Goal: Task Accomplishment & Management: Manage account settings

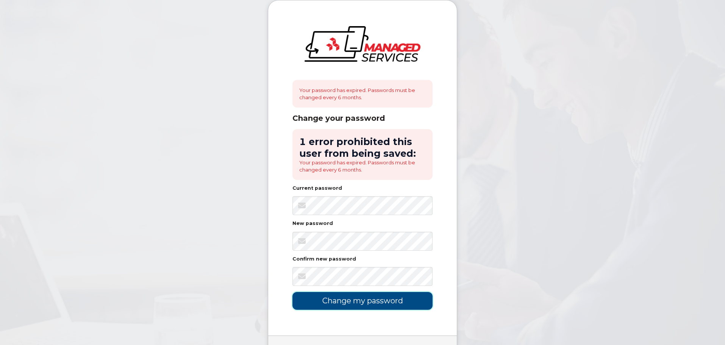
click at [361, 301] on input "Change my password" at bounding box center [363, 301] width 140 height 18
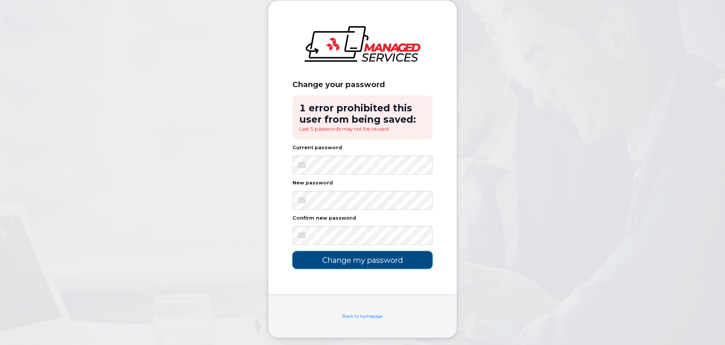
click at [354, 265] on input "Change my password" at bounding box center [363, 260] width 140 height 18
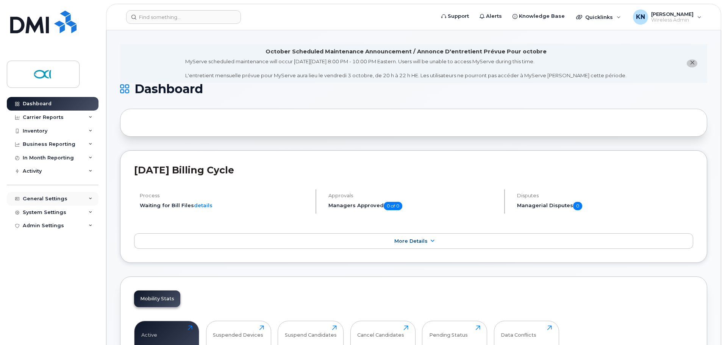
click at [53, 196] on div "General Settings" at bounding box center [45, 199] width 45 height 6
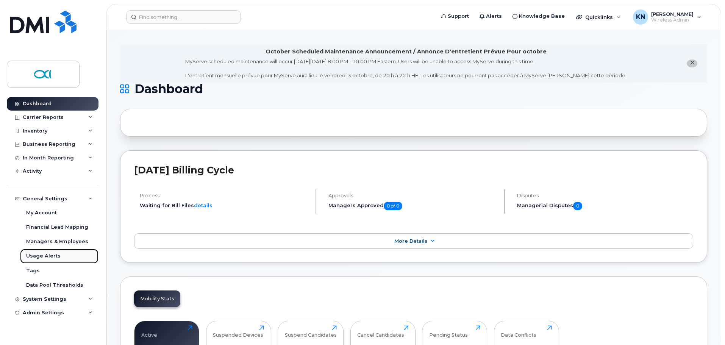
click at [53, 255] on div "Usage Alerts" at bounding box center [43, 256] width 34 height 7
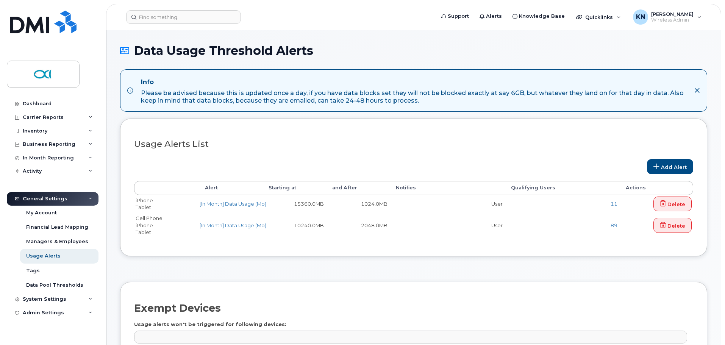
select select
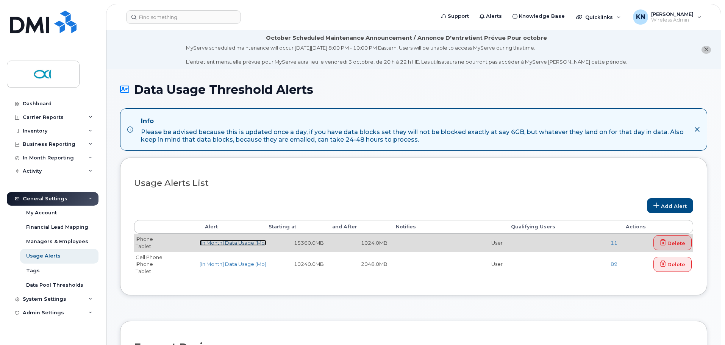
click at [229, 242] on link "[In Month] Data Usage (Mb)" at bounding box center [233, 243] width 67 height 6
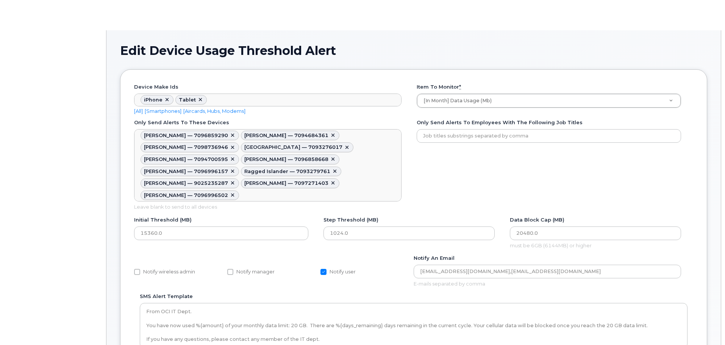
scroll to position [23, 0]
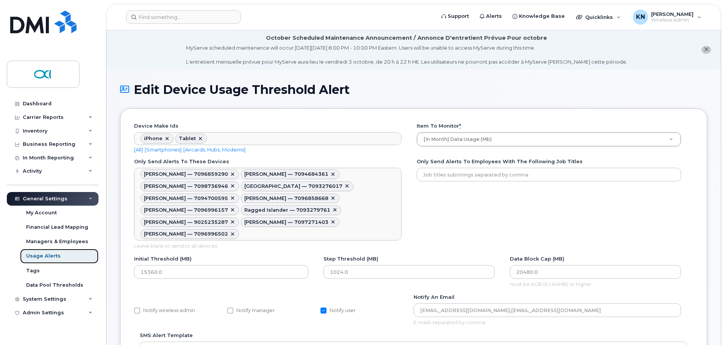
click at [49, 255] on div "Usage Alerts" at bounding box center [43, 256] width 34 height 7
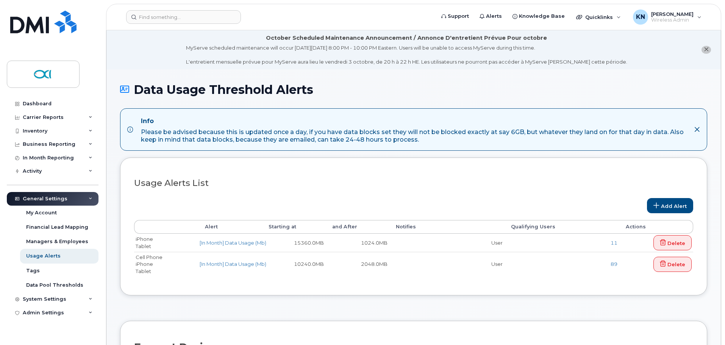
select select
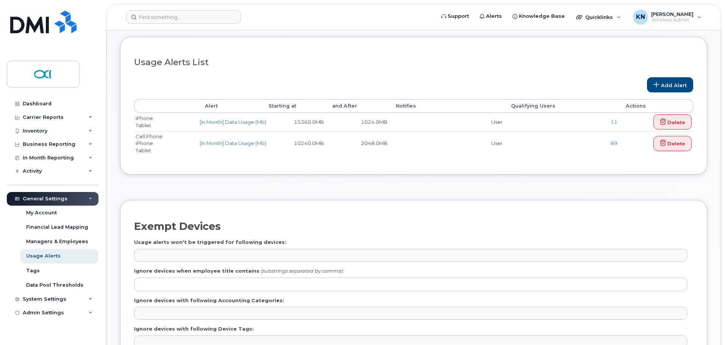
scroll to position [115, 0]
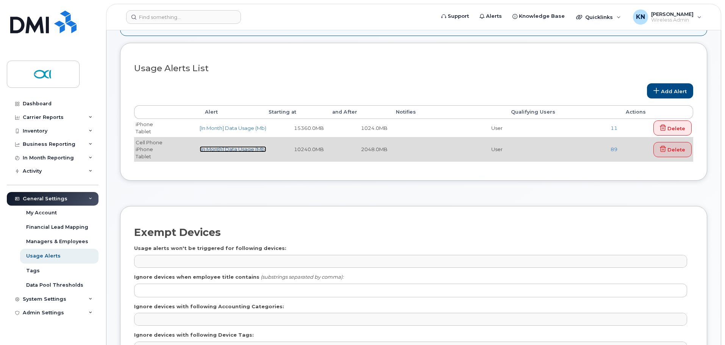
click at [238, 150] on link "[In Month] Data Usage (Mb)" at bounding box center [233, 149] width 67 height 6
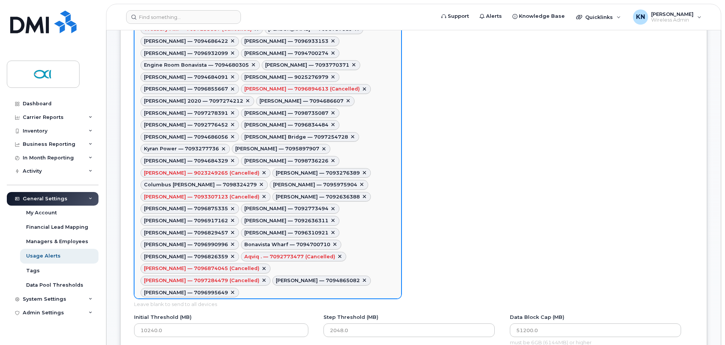
scroll to position [644, 0]
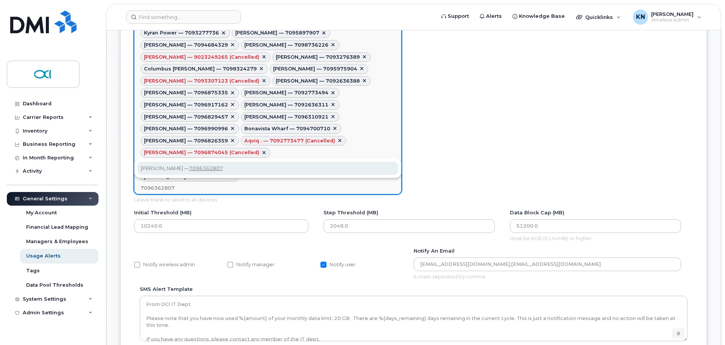
type input "7096362807"
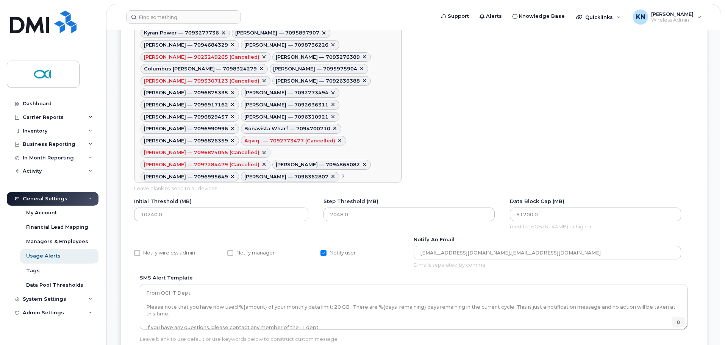
type textarea "780085,780101,780154,780074,780079,780120,780096,780229,780119,780118,780116,88…"
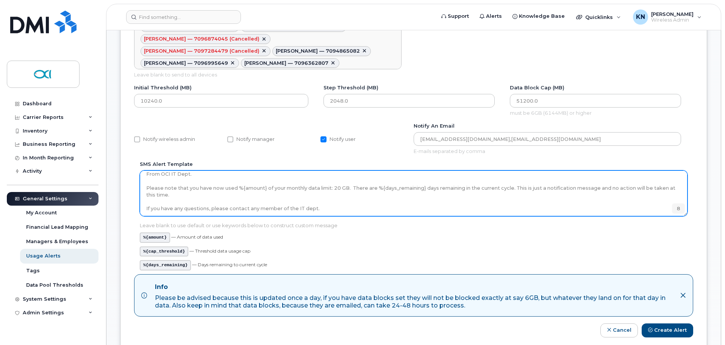
scroll to position [7, 0]
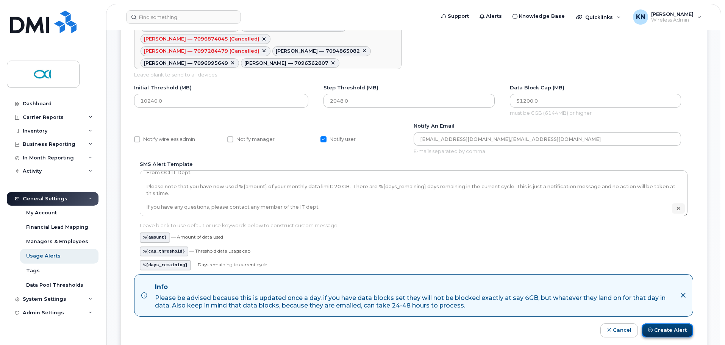
click at [664, 324] on button "Create Alert" at bounding box center [668, 331] width 52 height 14
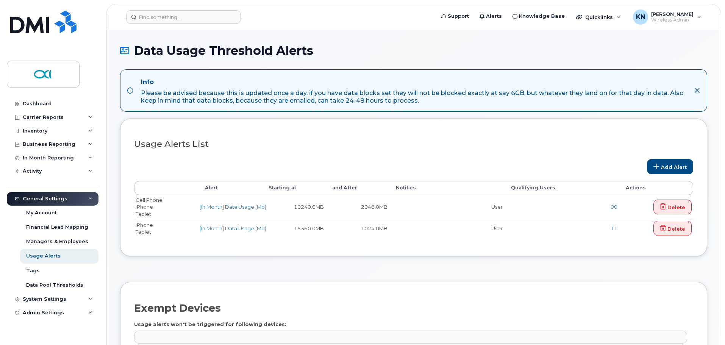
select select
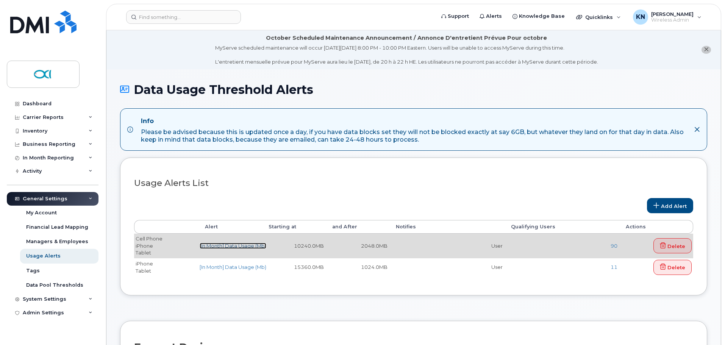
click at [248, 245] on link "[In Month] Data Usage (Mb)" at bounding box center [233, 246] width 67 height 6
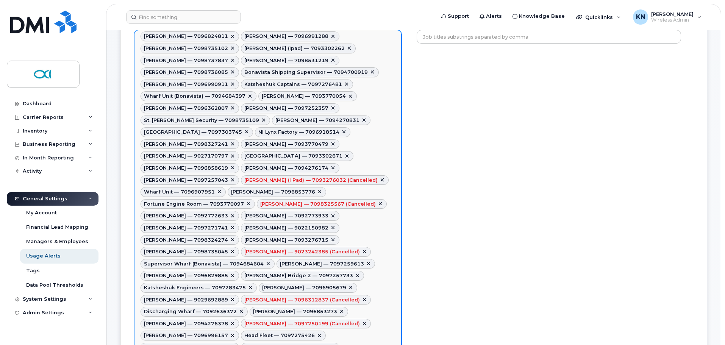
scroll to position [152, 0]
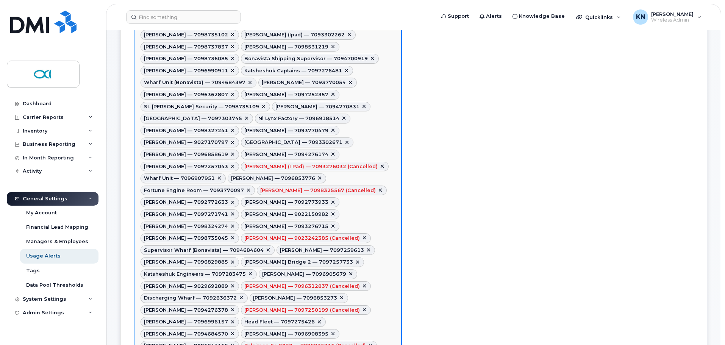
click at [362, 235] on link at bounding box center [365, 238] width 6 height 6
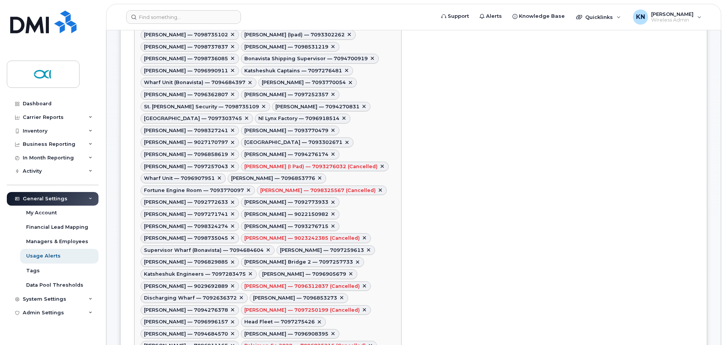
scroll to position [624, 0]
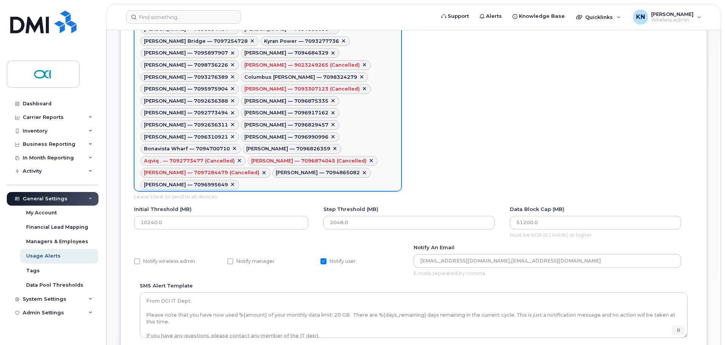
click at [368, 158] on link at bounding box center [371, 161] width 6 height 6
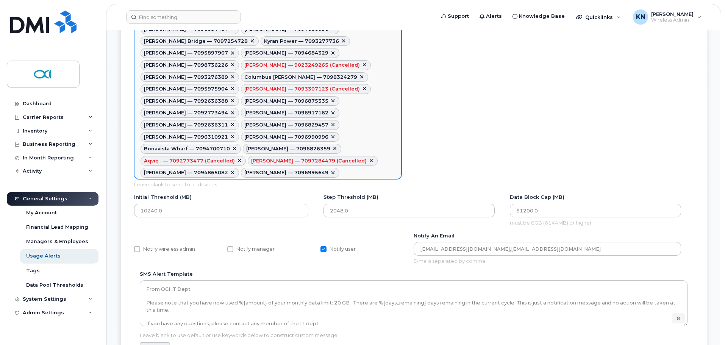
click at [236, 158] on link at bounding box center [239, 161] width 6 height 6
click at [261, 158] on link at bounding box center [264, 161] width 6 height 6
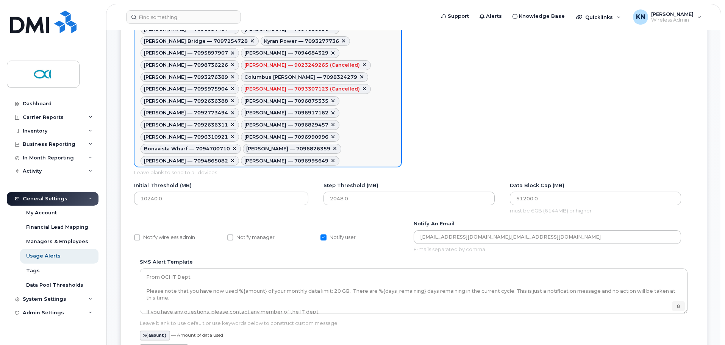
click at [362, 86] on link at bounding box center [365, 89] width 6 height 6
click at [362, 62] on link at bounding box center [365, 65] width 6 height 6
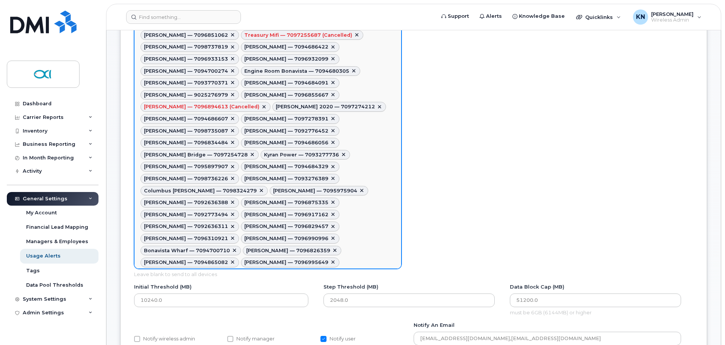
scroll to position [473, 0]
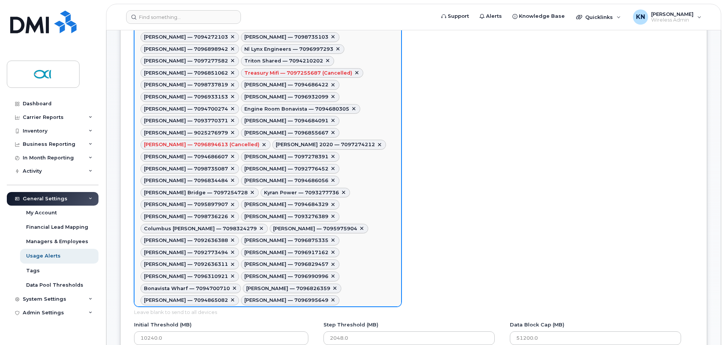
click at [261, 142] on link at bounding box center [264, 145] width 6 height 6
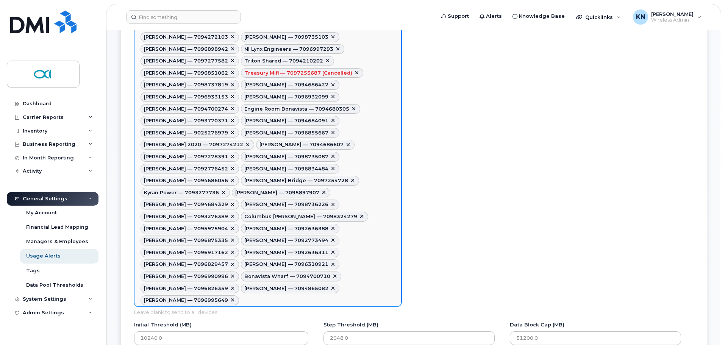
click at [354, 70] on link at bounding box center [357, 73] width 6 height 6
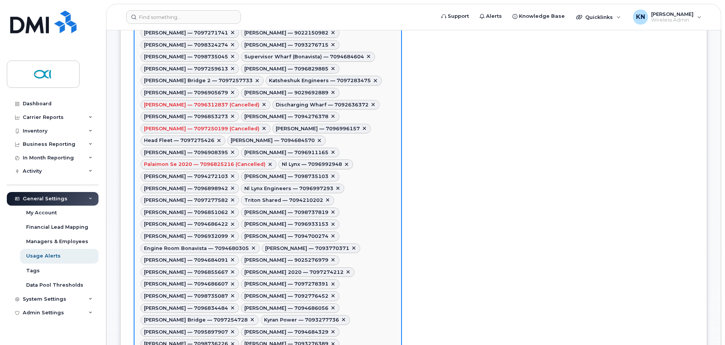
scroll to position [321, 0]
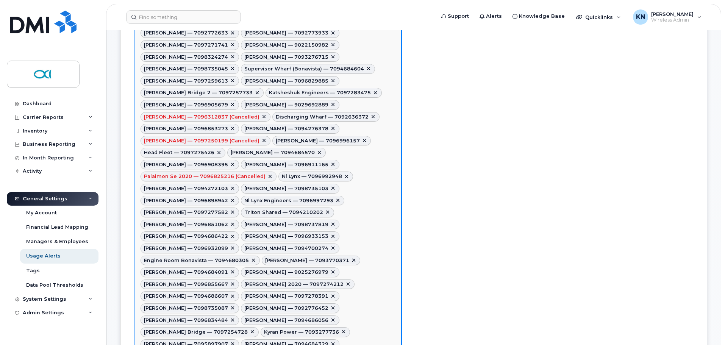
click at [267, 174] on link at bounding box center [270, 177] width 6 height 6
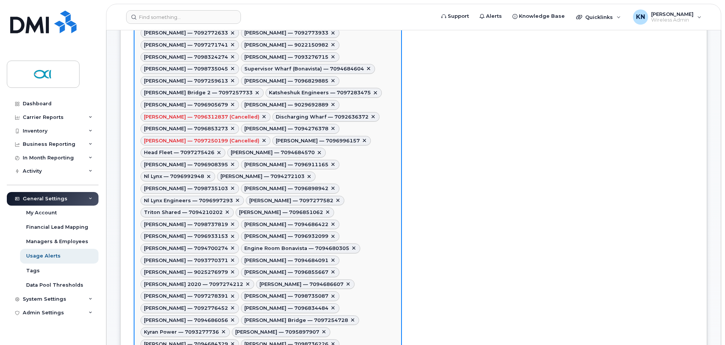
click at [261, 138] on link at bounding box center [264, 141] width 6 height 6
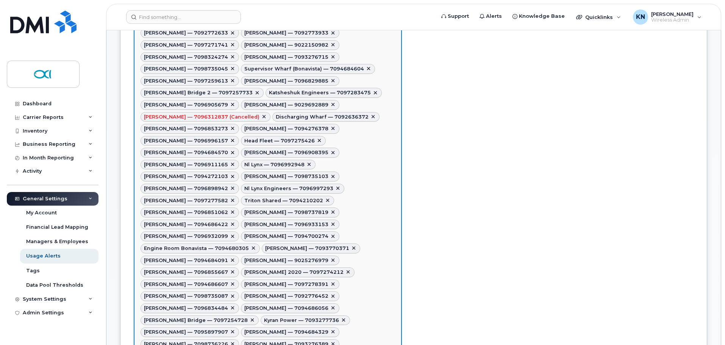
click at [261, 114] on link at bounding box center [264, 117] width 6 height 6
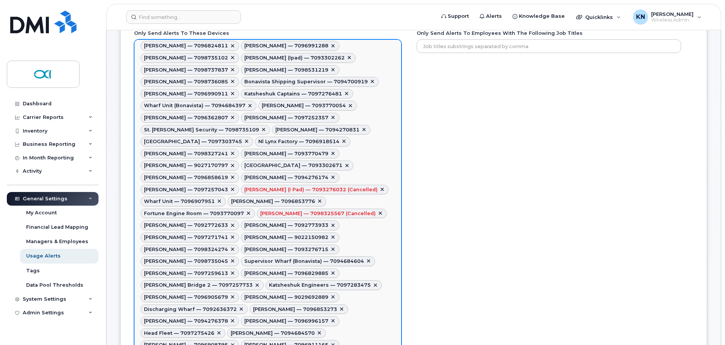
scroll to position [132, 0]
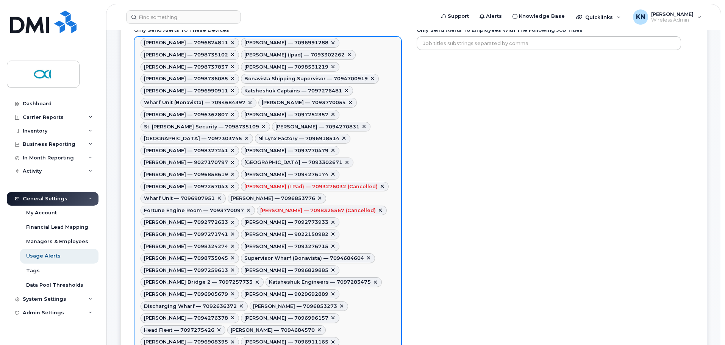
click at [379, 184] on link at bounding box center [382, 187] width 6 height 6
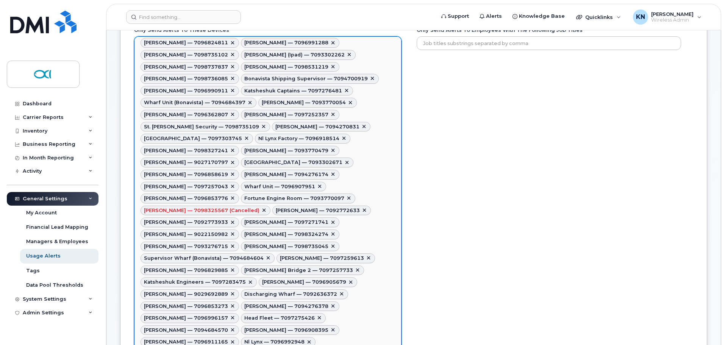
click at [261, 208] on link at bounding box center [264, 211] width 6 height 6
type textarea "780085,780101,780154,780079,780120,780096,780229,780119,780118,780116,885184,78…"
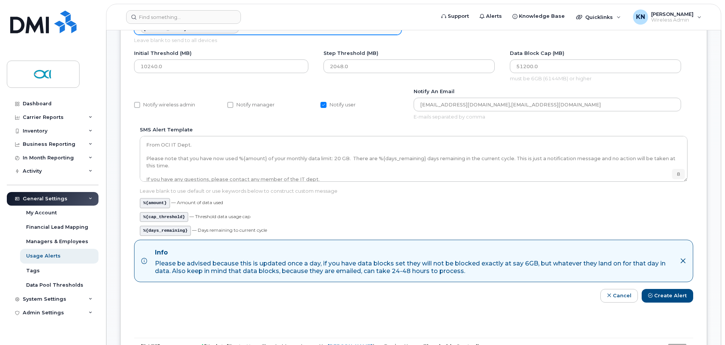
scroll to position [738, 0]
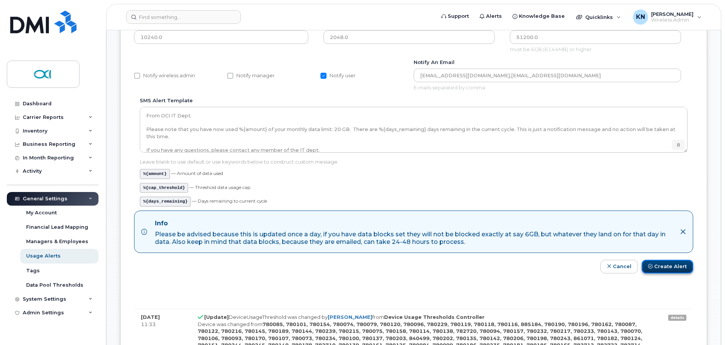
click at [665, 260] on button "Create Alert" at bounding box center [668, 267] width 52 height 14
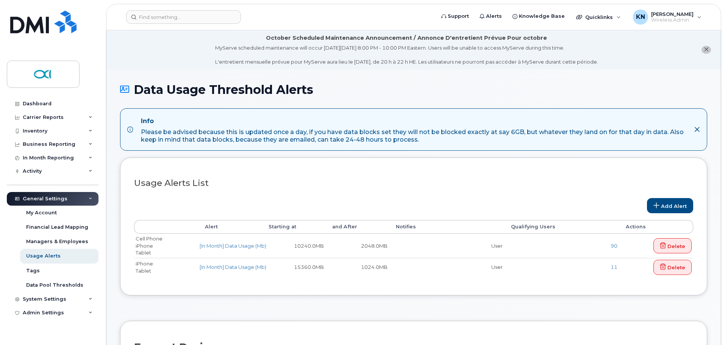
select select
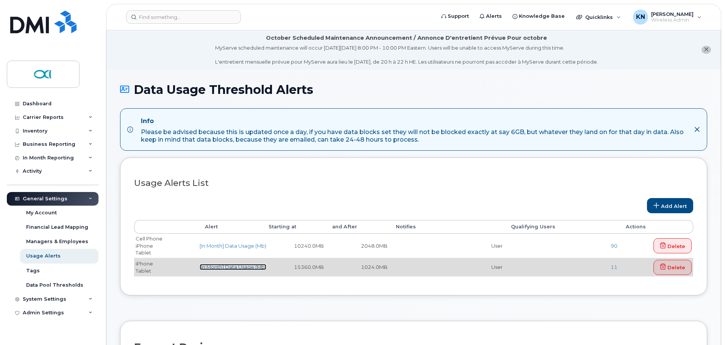
click at [229, 269] on link "[In Month] Data Usage (Mb)" at bounding box center [233, 267] width 67 height 6
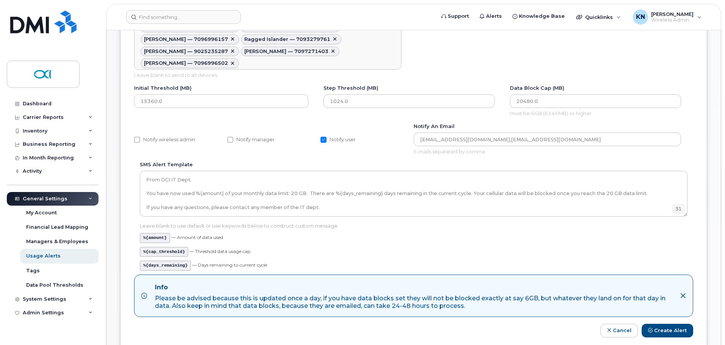
scroll to position [227, 0]
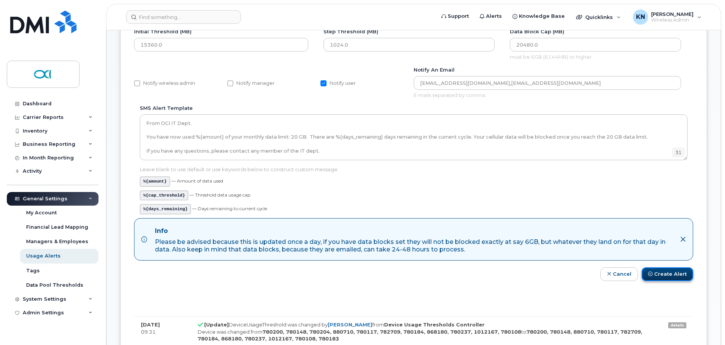
click at [676, 276] on button "Create Alert" at bounding box center [668, 275] width 52 height 14
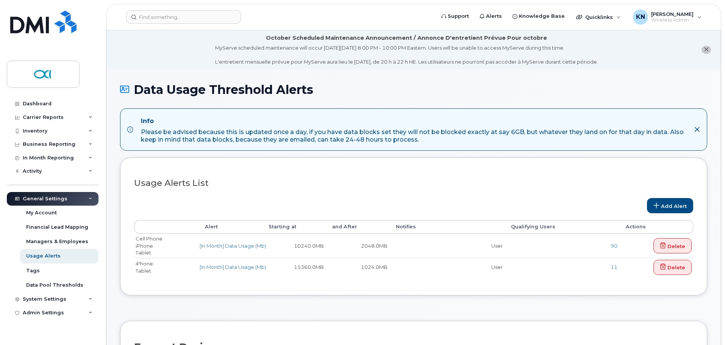
select select
click at [517, 179] on h3 "Usage Alerts List" at bounding box center [413, 183] width 559 height 9
